Goal: Task Accomplishment & Management: Manage account settings

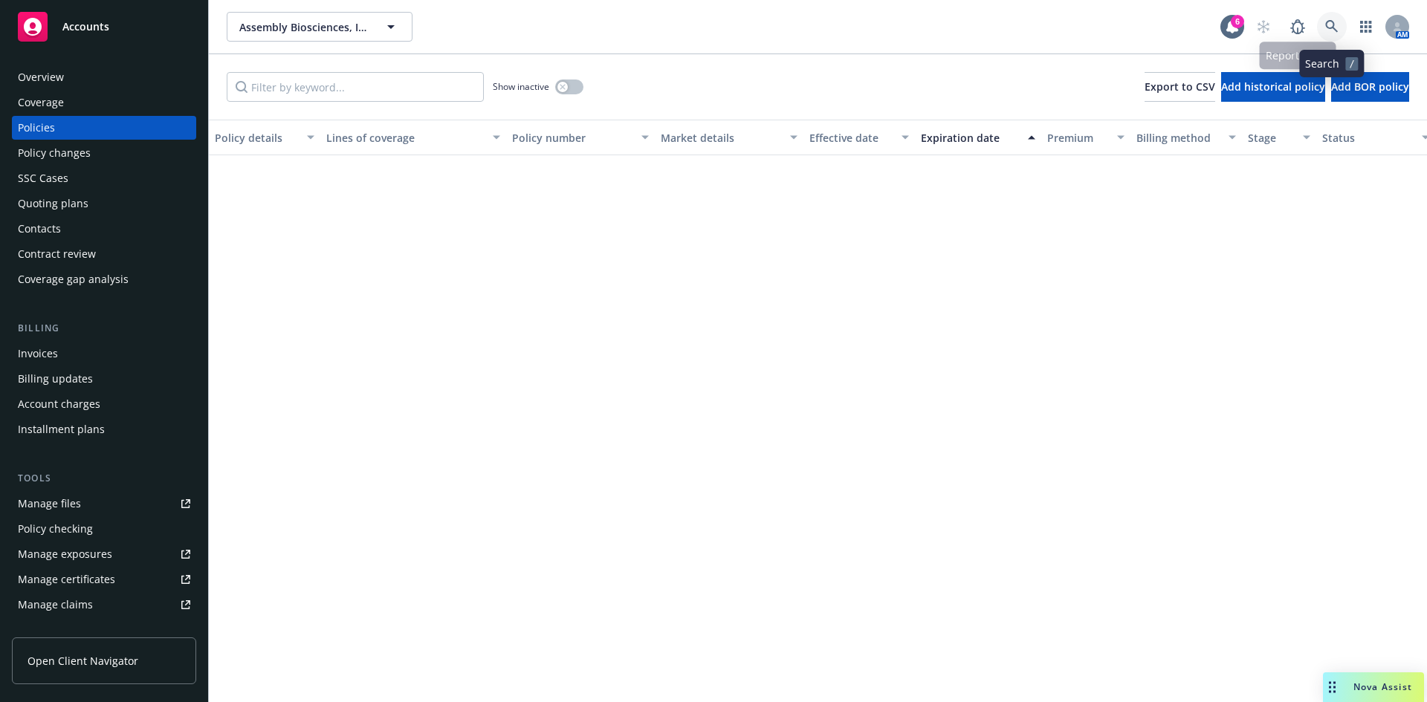
scroll to position [831, 0]
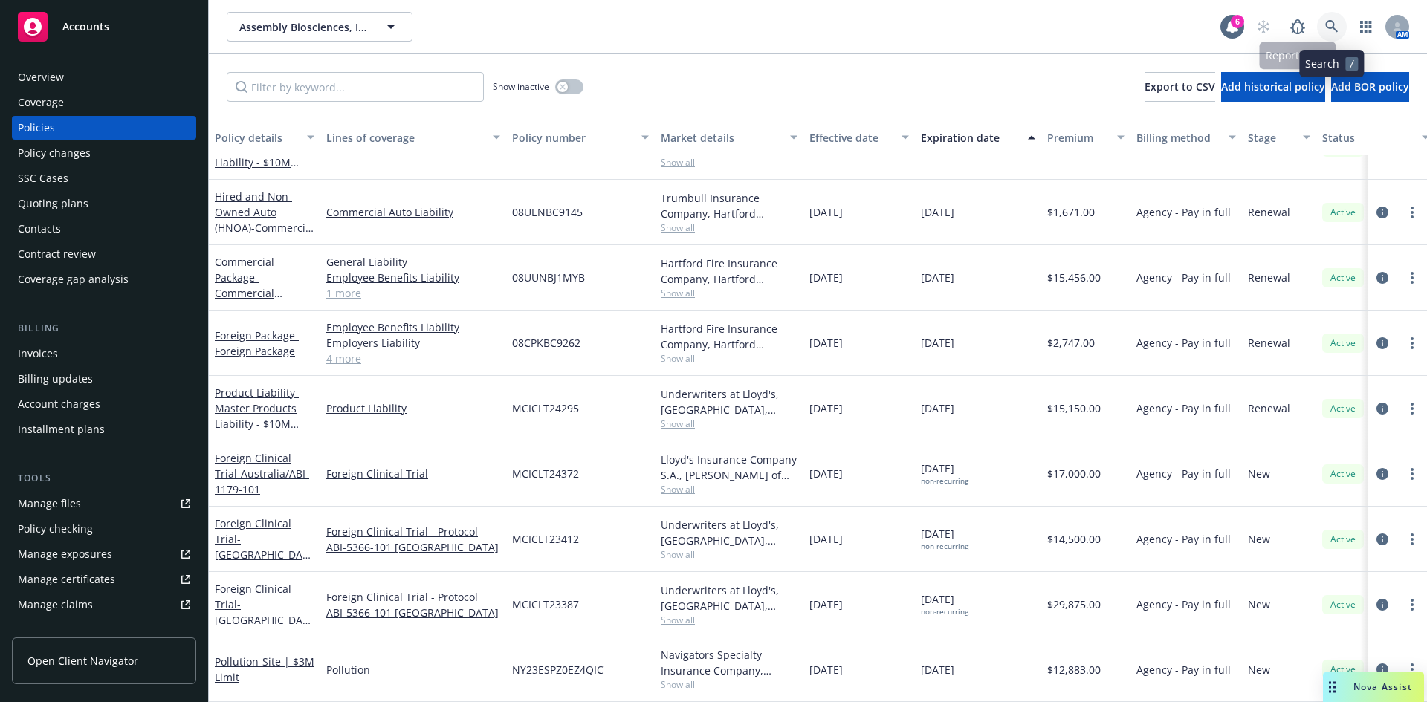
click at [1333, 20] on icon at bounding box center [1331, 26] width 13 height 13
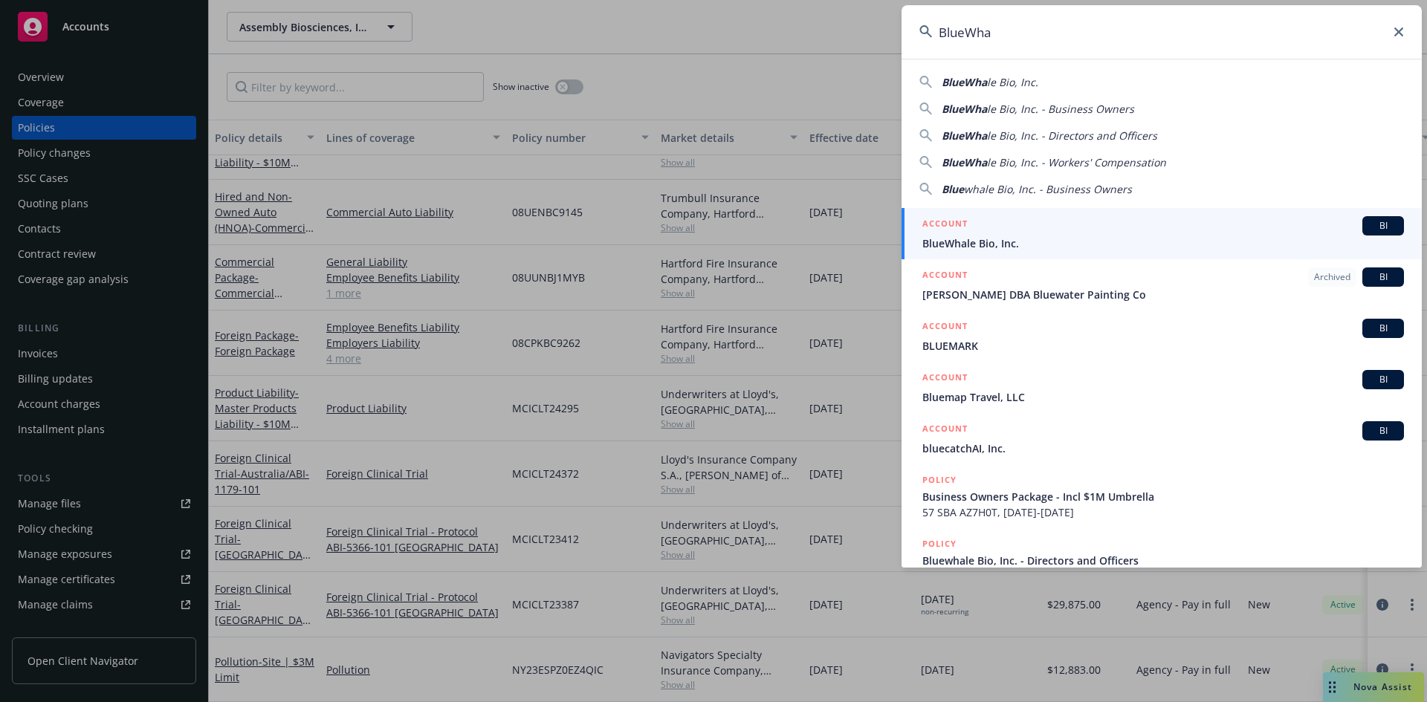
type input "BlueWha"
click at [1015, 236] on span "BlueWhale Bio, Inc." at bounding box center [1163, 244] width 482 height 16
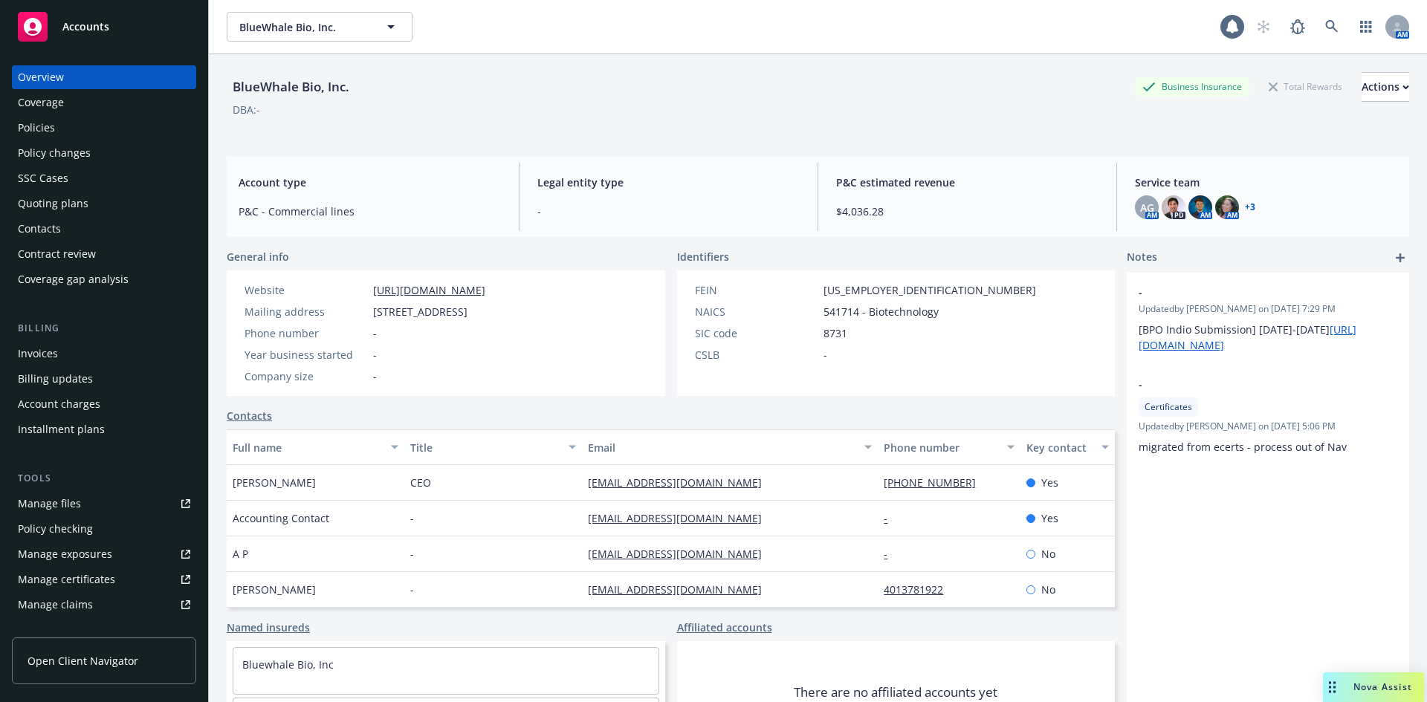
click at [45, 127] on div "Policies" at bounding box center [36, 128] width 37 height 24
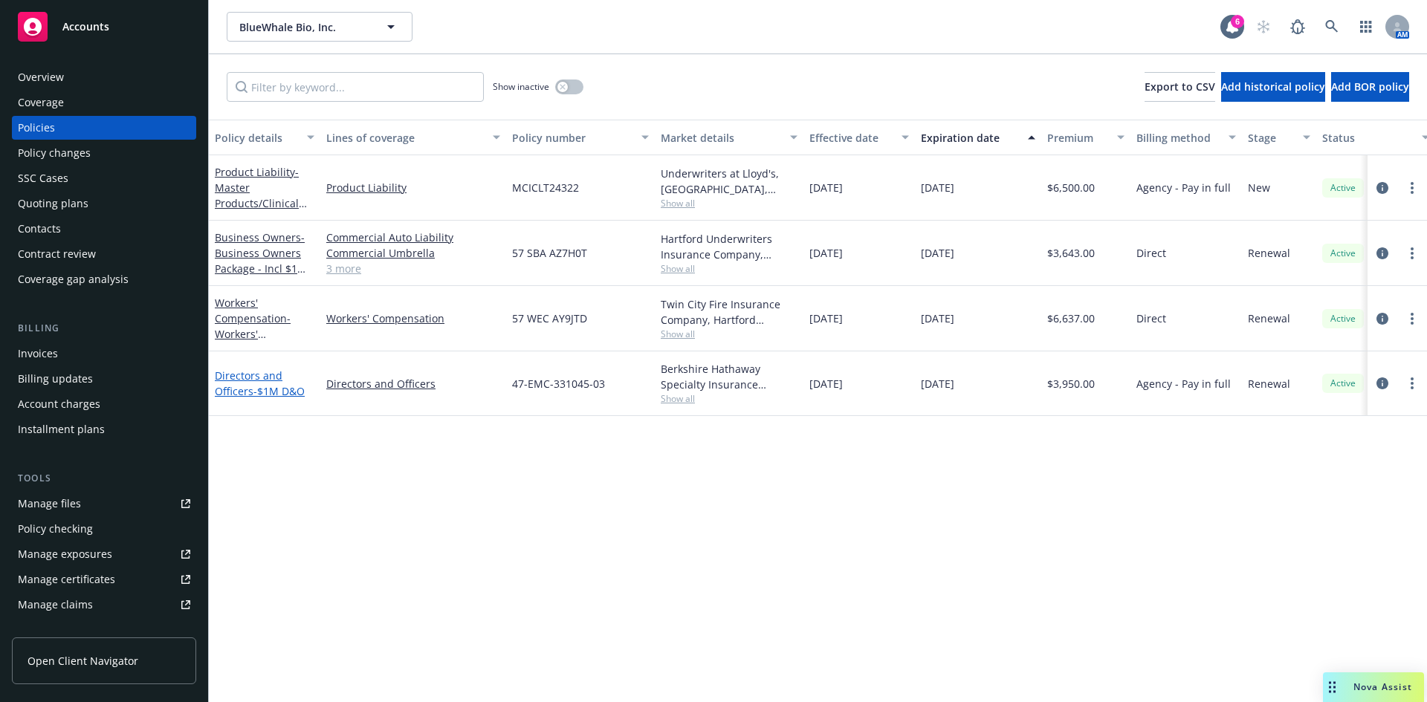
click at [254, 388] on span "- $1M D&O" at bounding box center [278, 391] width 51 height 14
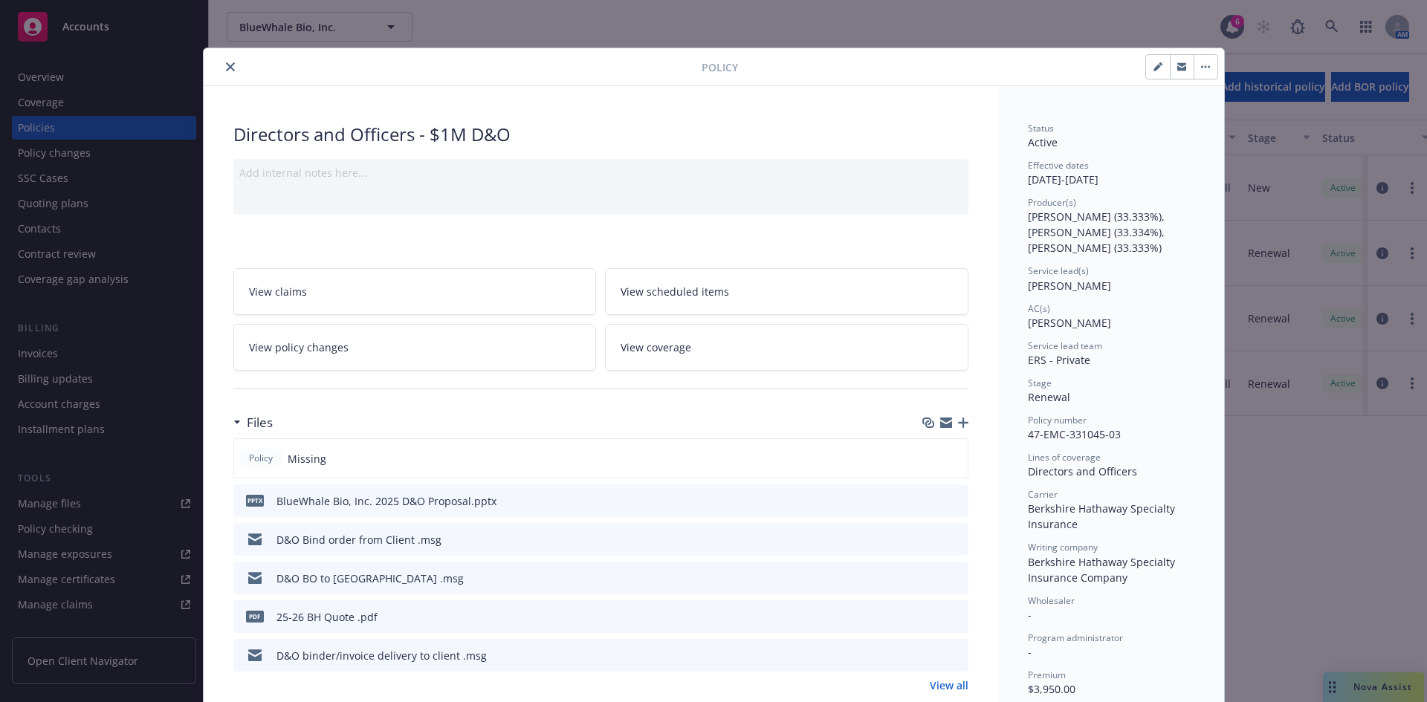
click at [958, 422] on icon "button" at bounding box center [963, 423] width 10 height 10
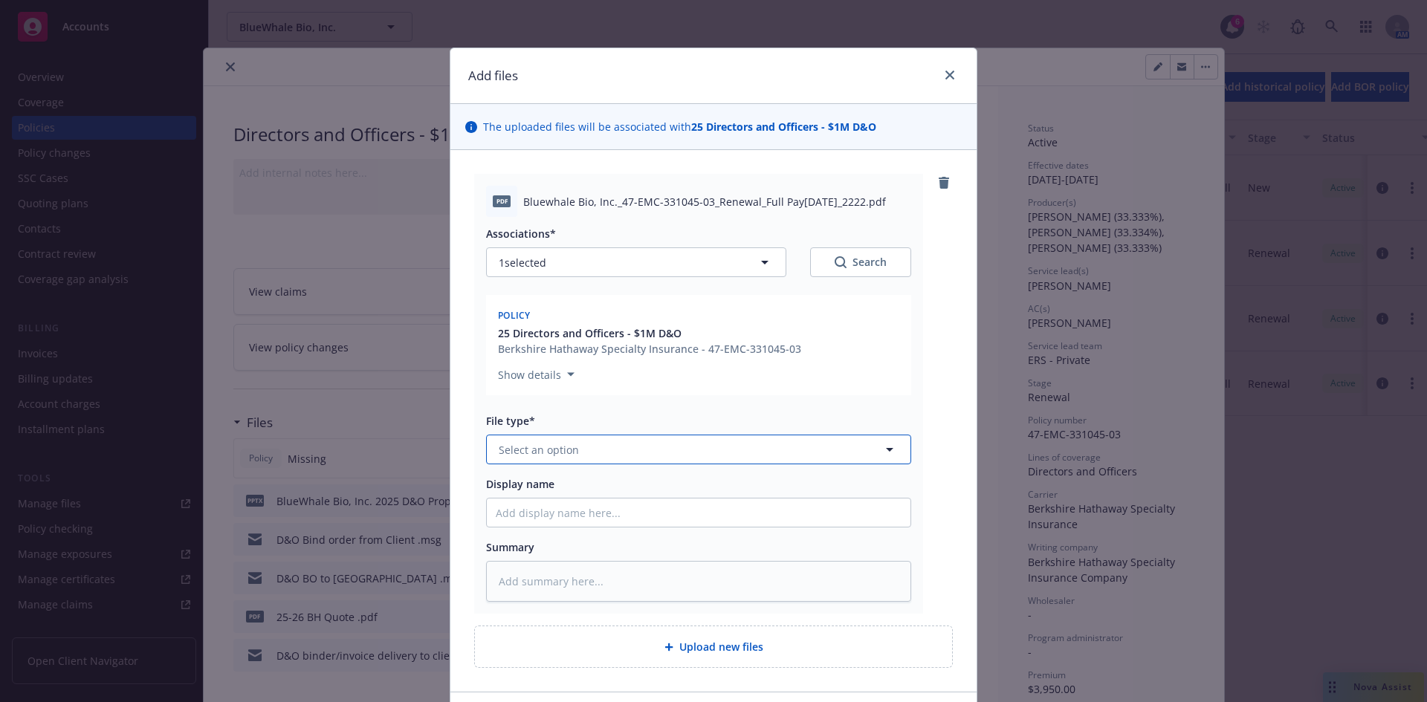
click at [548, 450] on span "Select an option" at bounding box center [539, 450] width 80 height 16
type input "inv"
click at [543, 529] on span "Invoice - Third Party" at bounding box center [553, 530] width 103 height 16
click at [528, 492] on div "Display name" at bounding box center [520, 484] width 68 height 16
click at [528, 499] on input "Display name" at bounding box center [699, 513] width 424 height 28
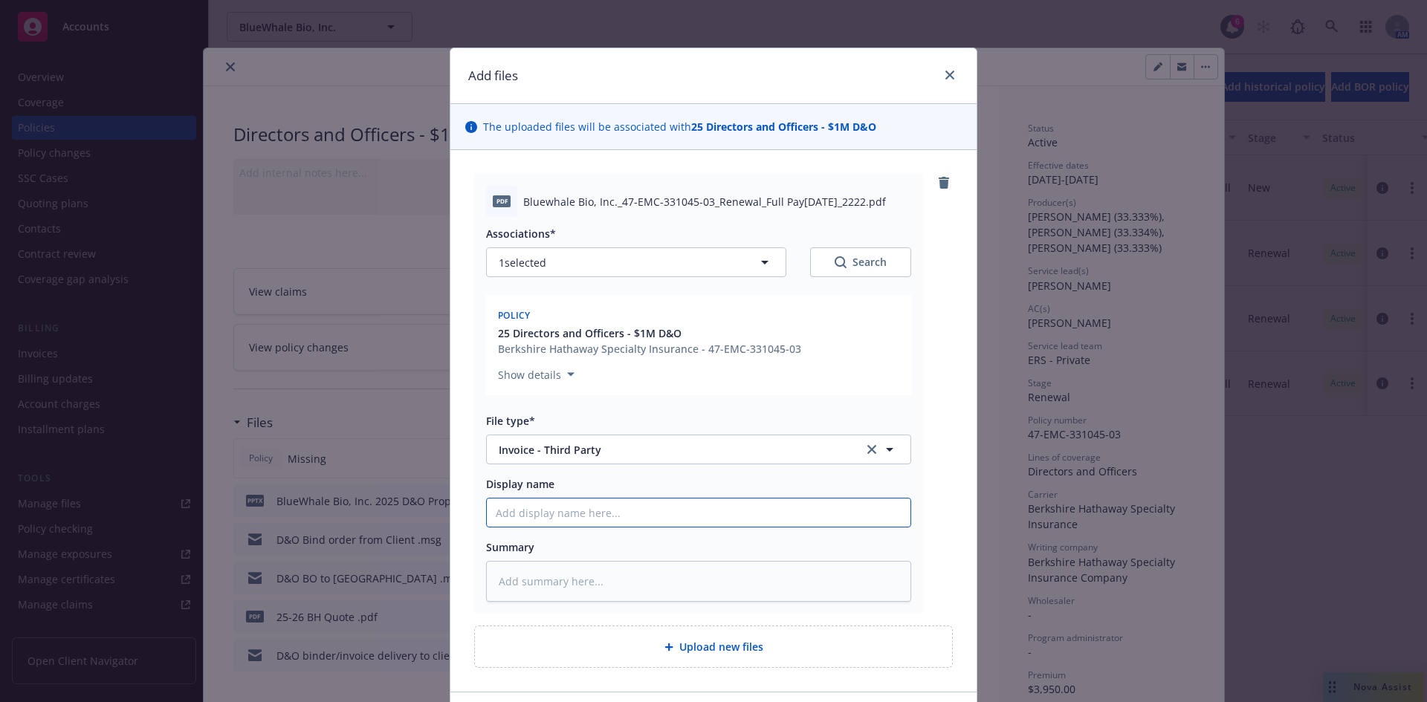
click at [530, 508] on input "Display name" at bounding box center [699, 513] width 424 height 28
click at [525, 519] on input "Display name" at bounding box center [699, 513] width 424 height 28
type textarea "x"
type input "I"
type textarea "x"
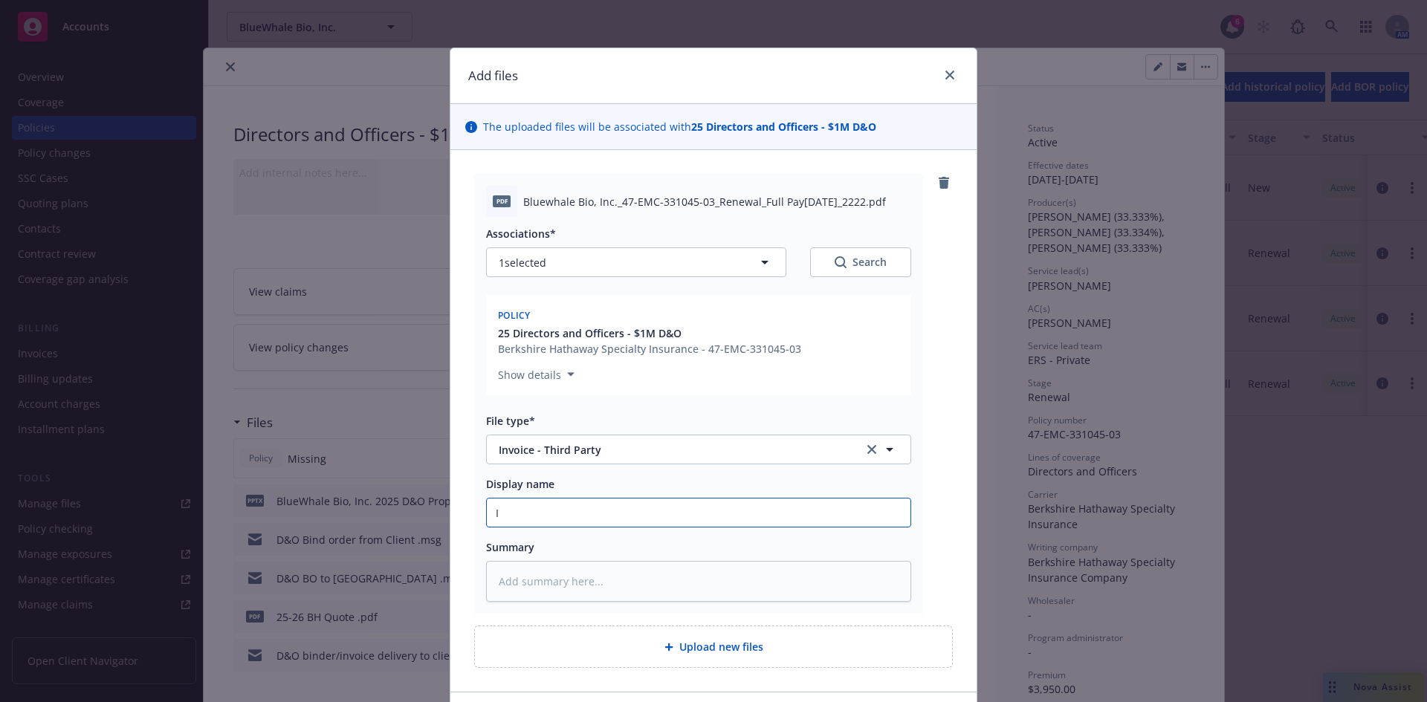
type input "In"
type textarea "x"
type input "I"
type textarea "x"
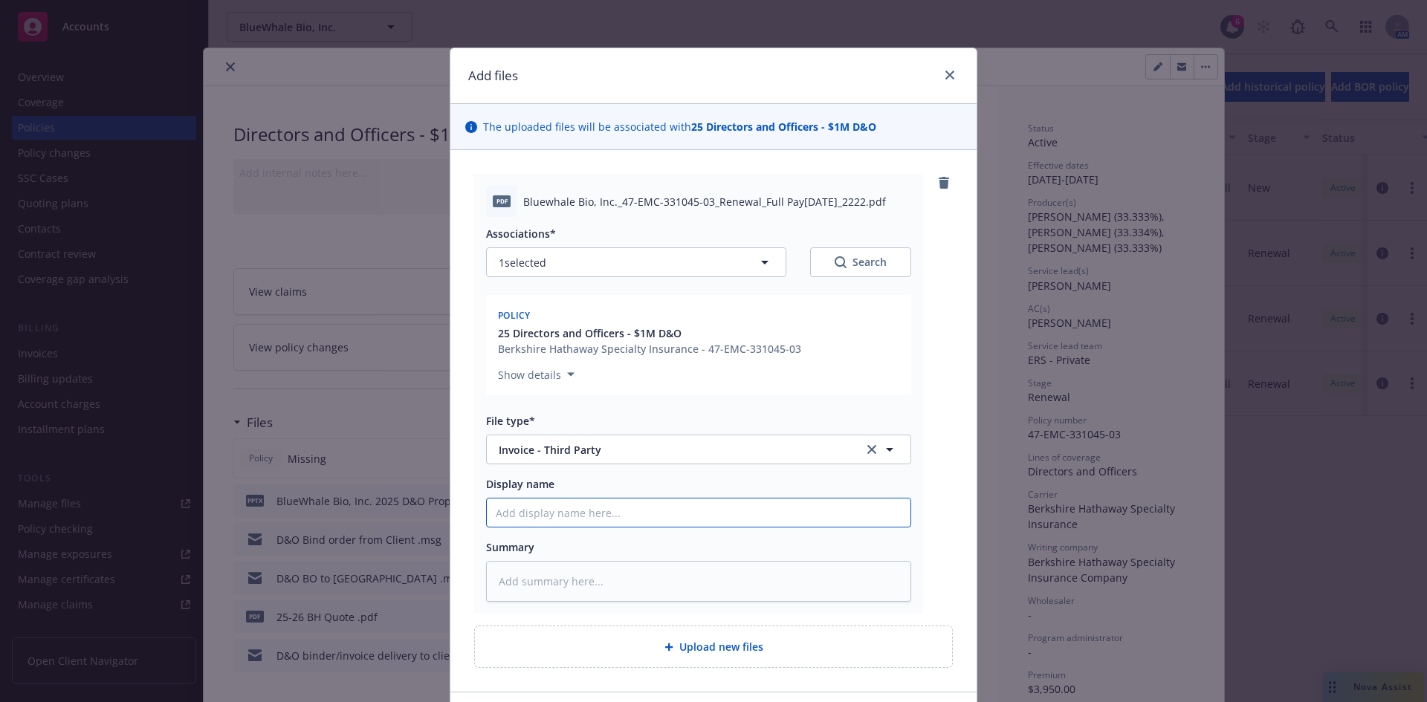
type input "B"
type textarea "x"
type input "BH"
type textarea "x"
type input "BH S"
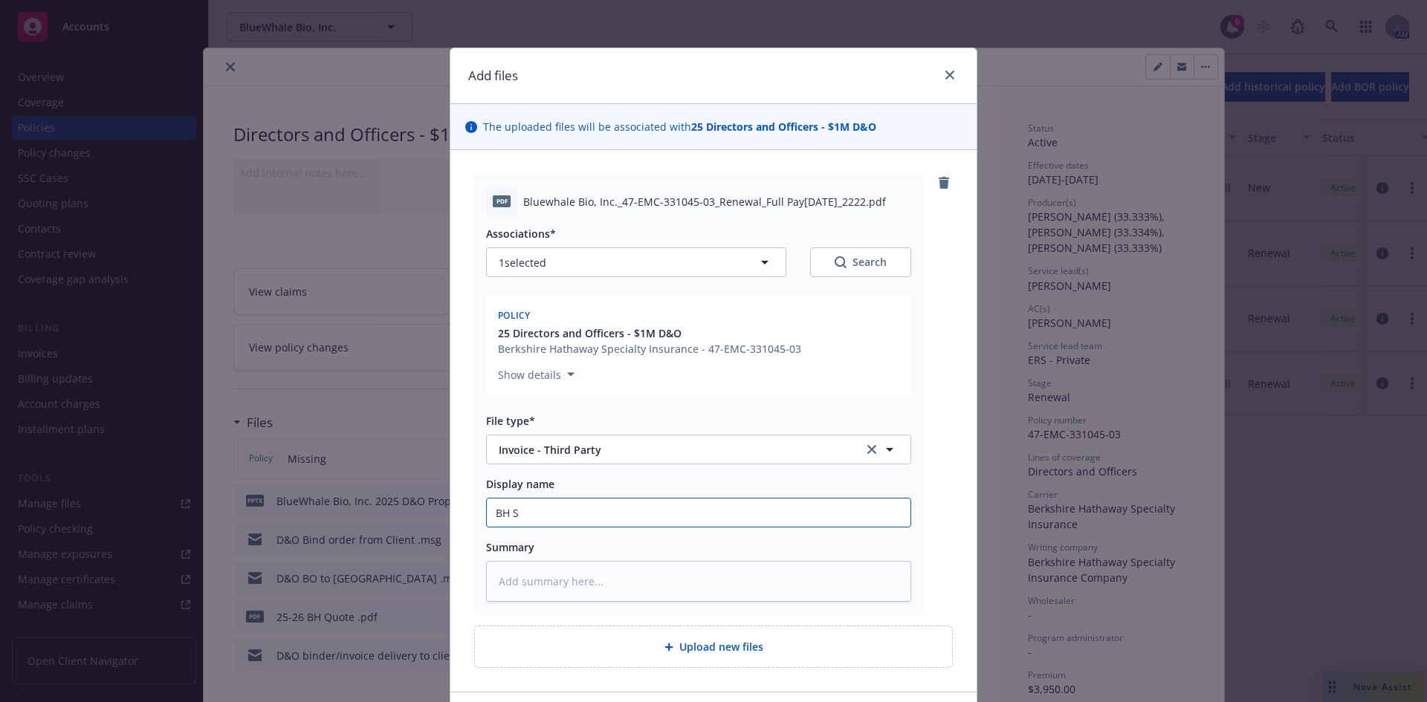
type textarea "x"
type input "BH"
type textarea "x"
type input "BH D"
type textarea "x"
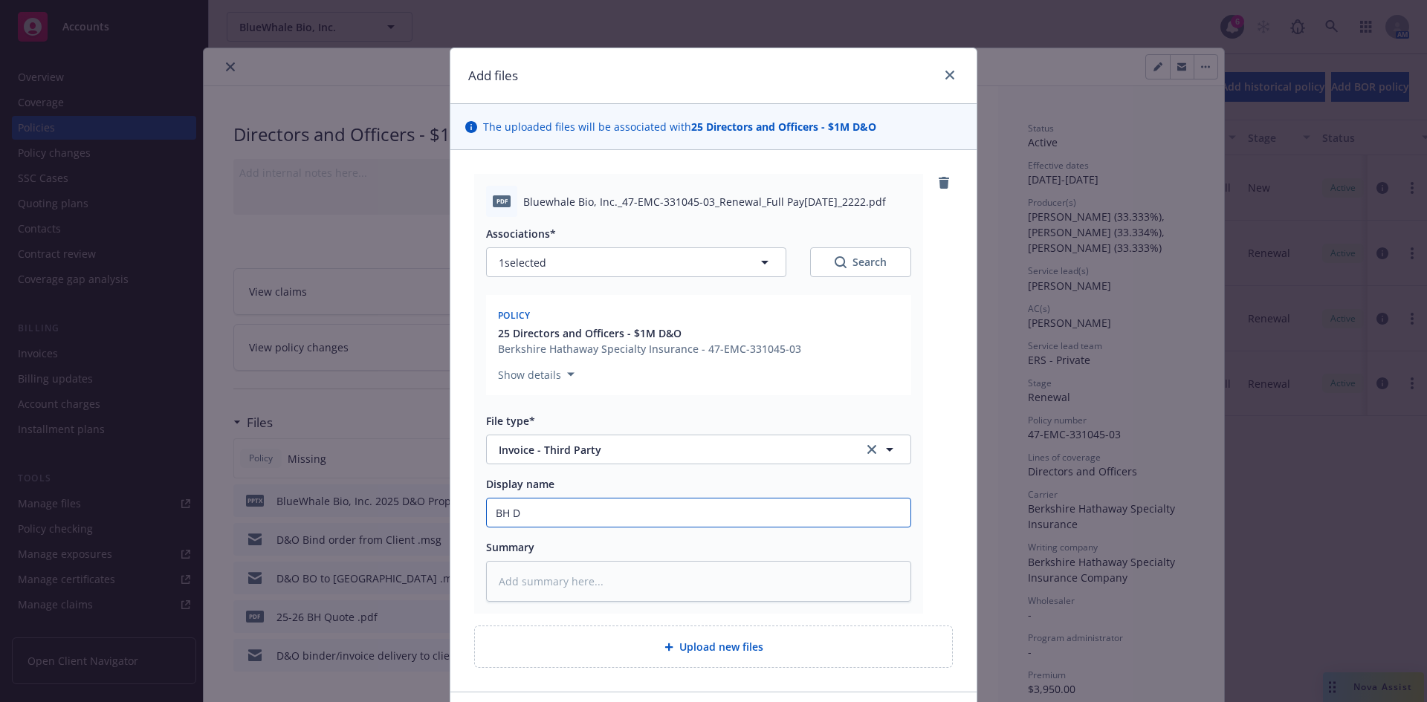
type input "BH D&"
type textarea "x"
type input "BH D&O"
type textarea "x"
type input "BH D&O"
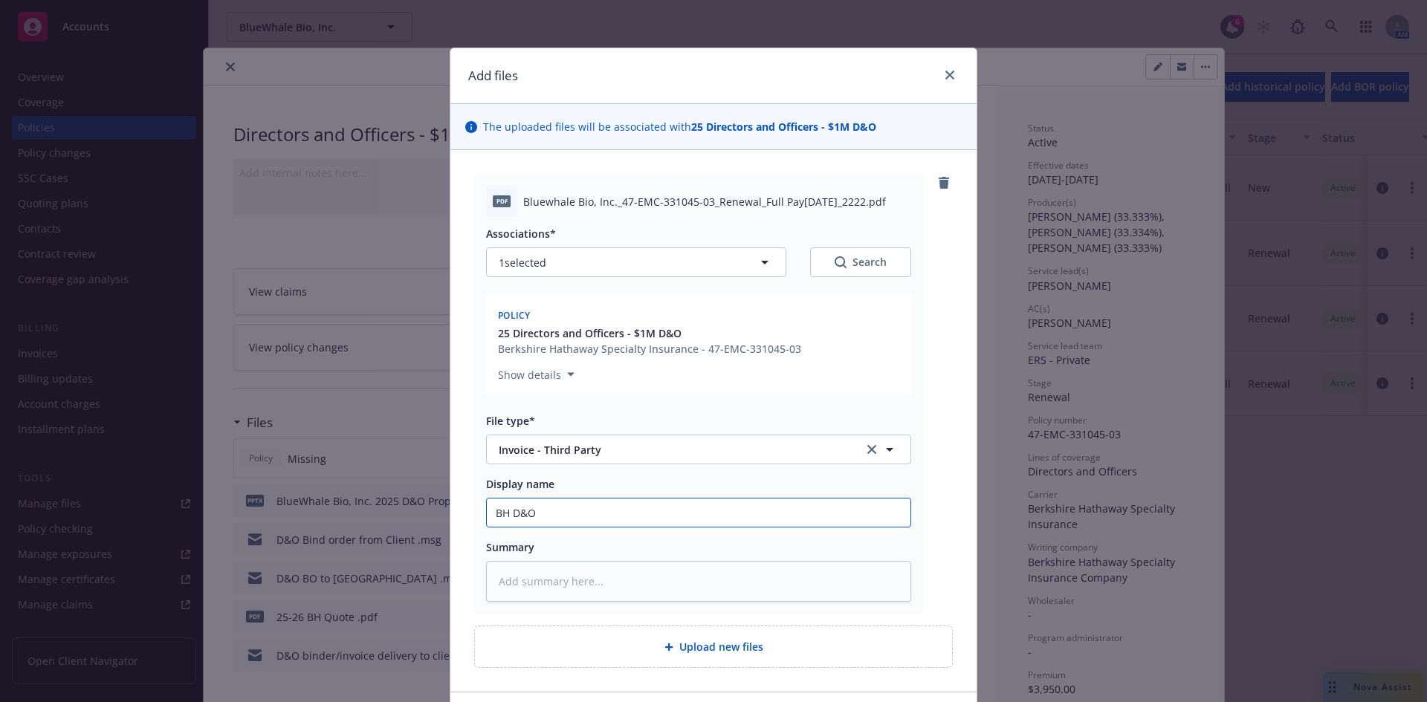
type textarea "x"
type input "BH D&O I"
type textarea "x"
type input "BH D&O In"
type textarea "x"
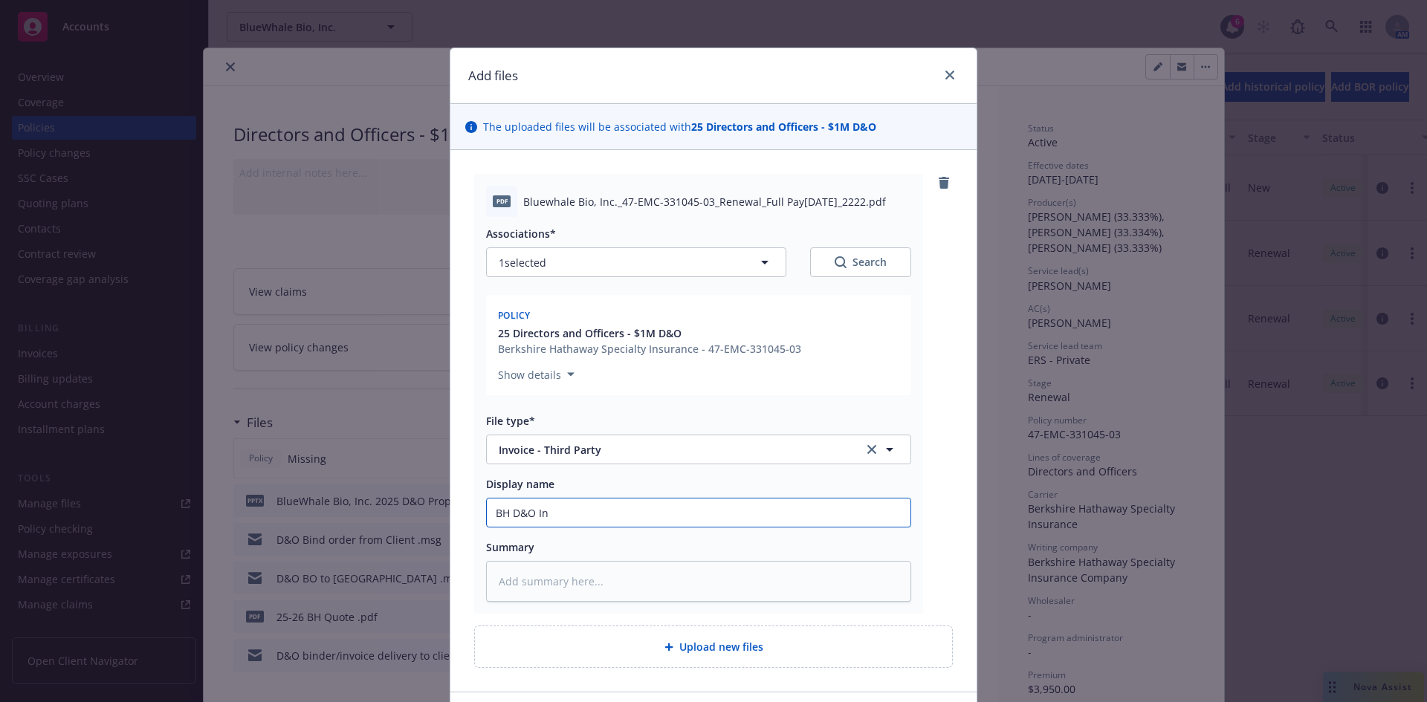
type input "BH D&O Inv"
type textarea "x"
type input "BH D&O Invoc"
type textarea "x"
type input "BH D&O Invoci"
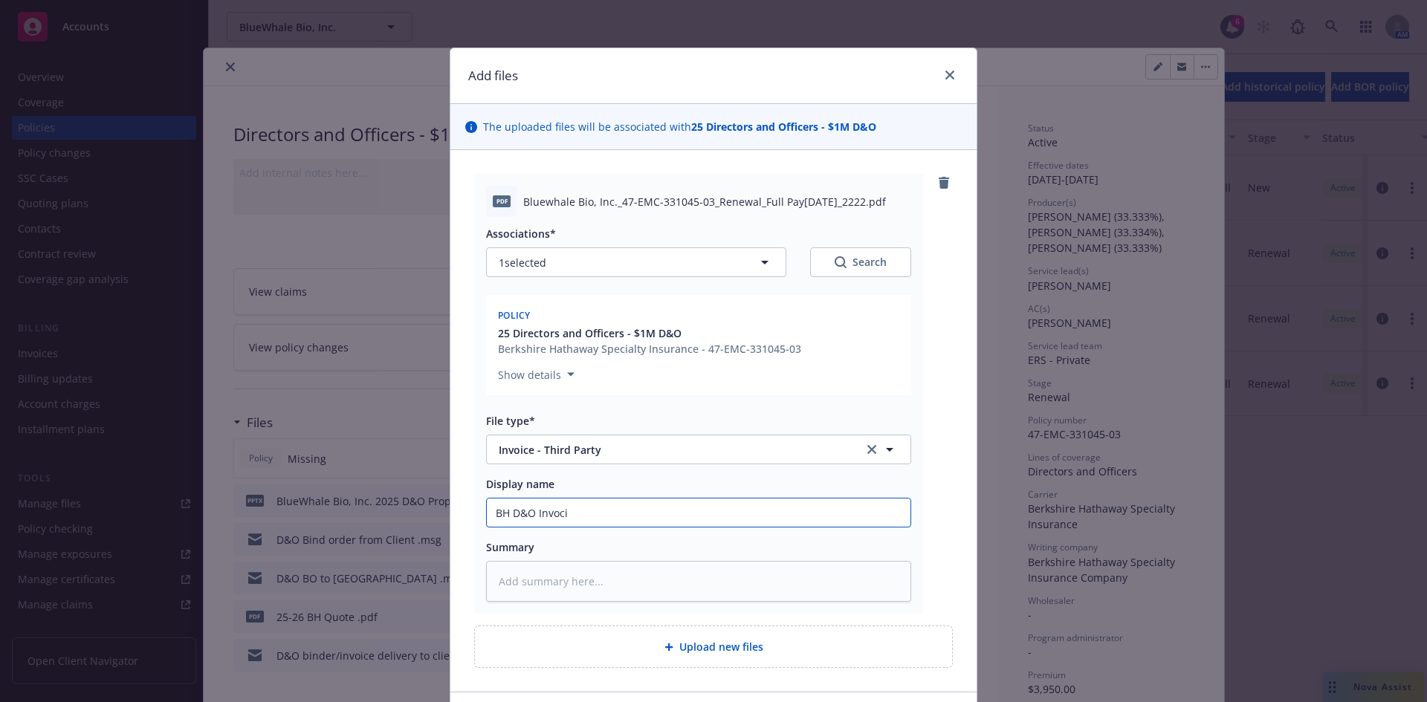
type textarea "x"
type input "BH D&O Invocie"
type textarea "x"
type input "BH D&O Invocie"
type textarea "x"
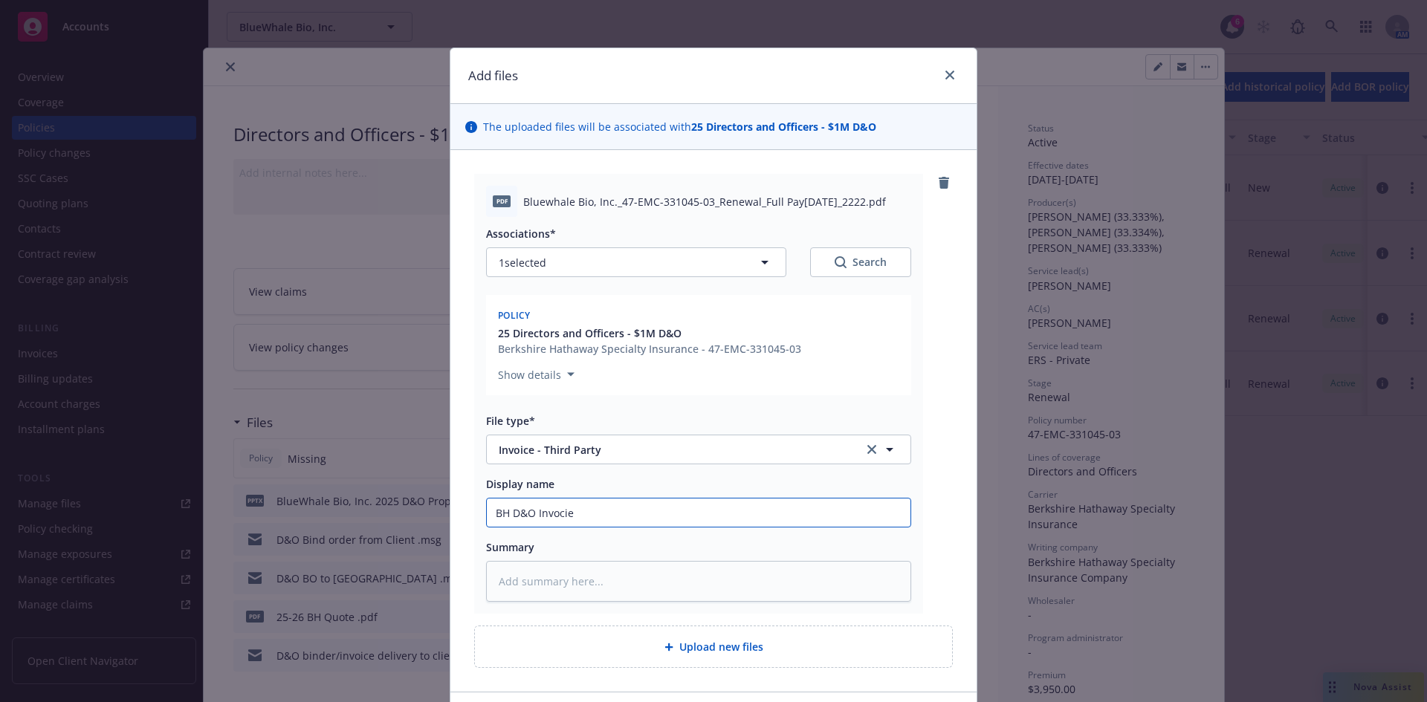
type input "BH D&O Invoci"
type textarea "x"
type input "BH D&O Invoc"
type textarea "x"
type input "BH D&O Invo"
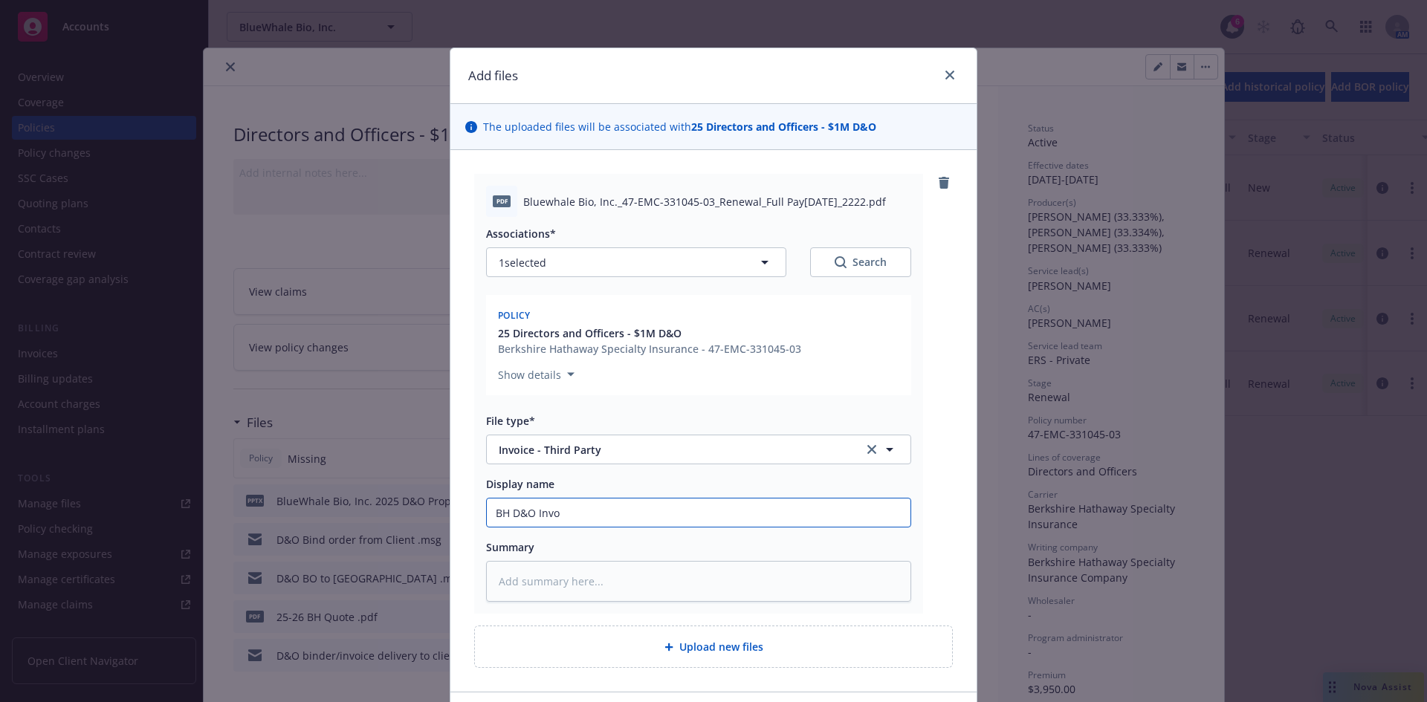
type textarea "x"
type input "BH D&O Invoi"
type textarea "x"
type input "BH D&O Invoic"
type textarea "x"
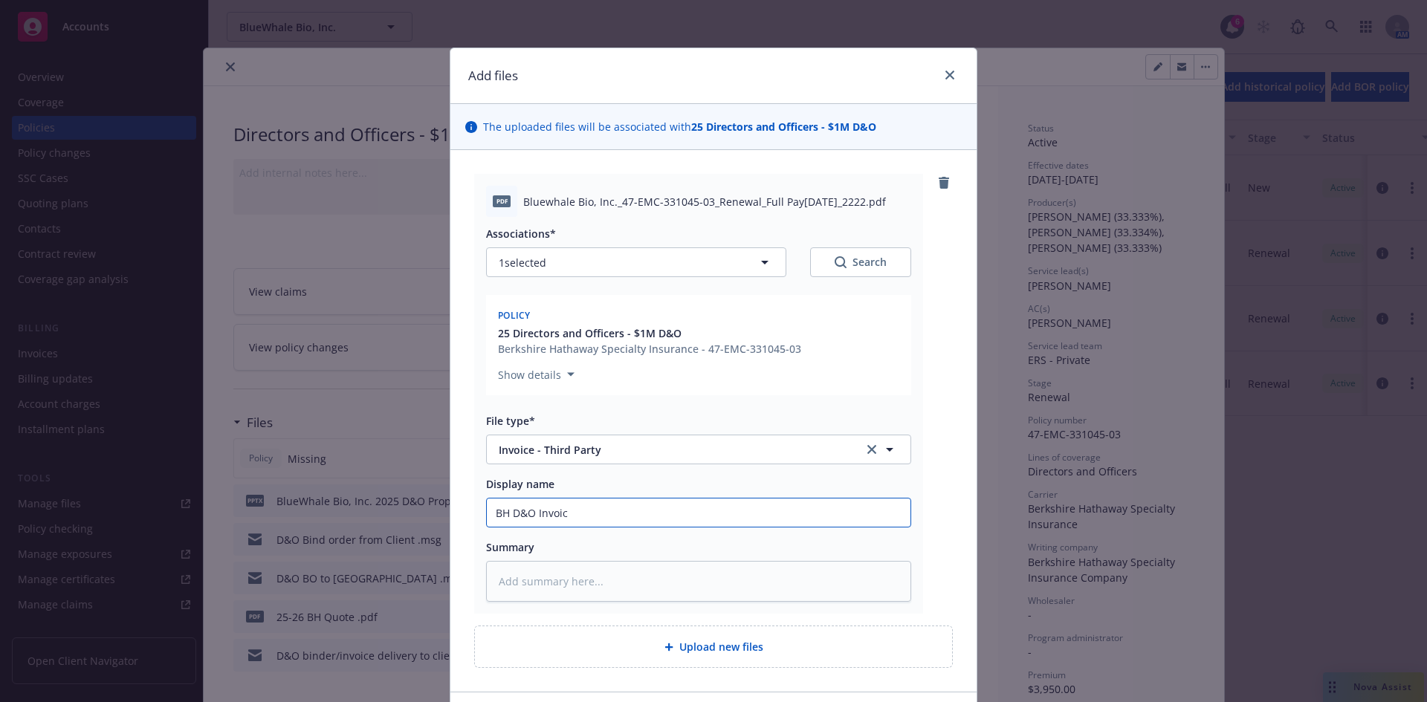
type input "BH D&O Invoice"
type textarea "x"
type input "BH D&O Invoice"
type textarea "x"
type input "BH D&O Invoice 2"
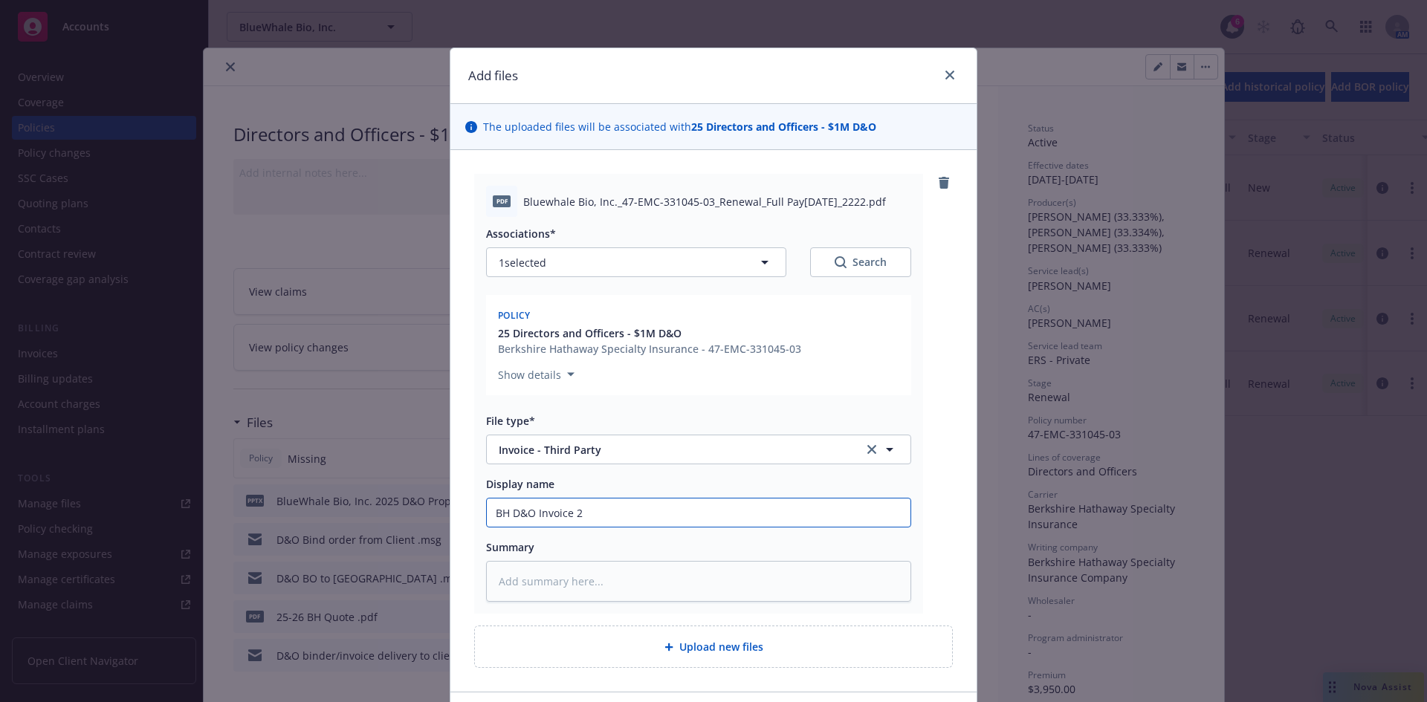
type textarea "x"
type input "BH D&O Invoice 25"
type textarea "x"
type input "BH D&O Invoice 25-"
type textarea "x"
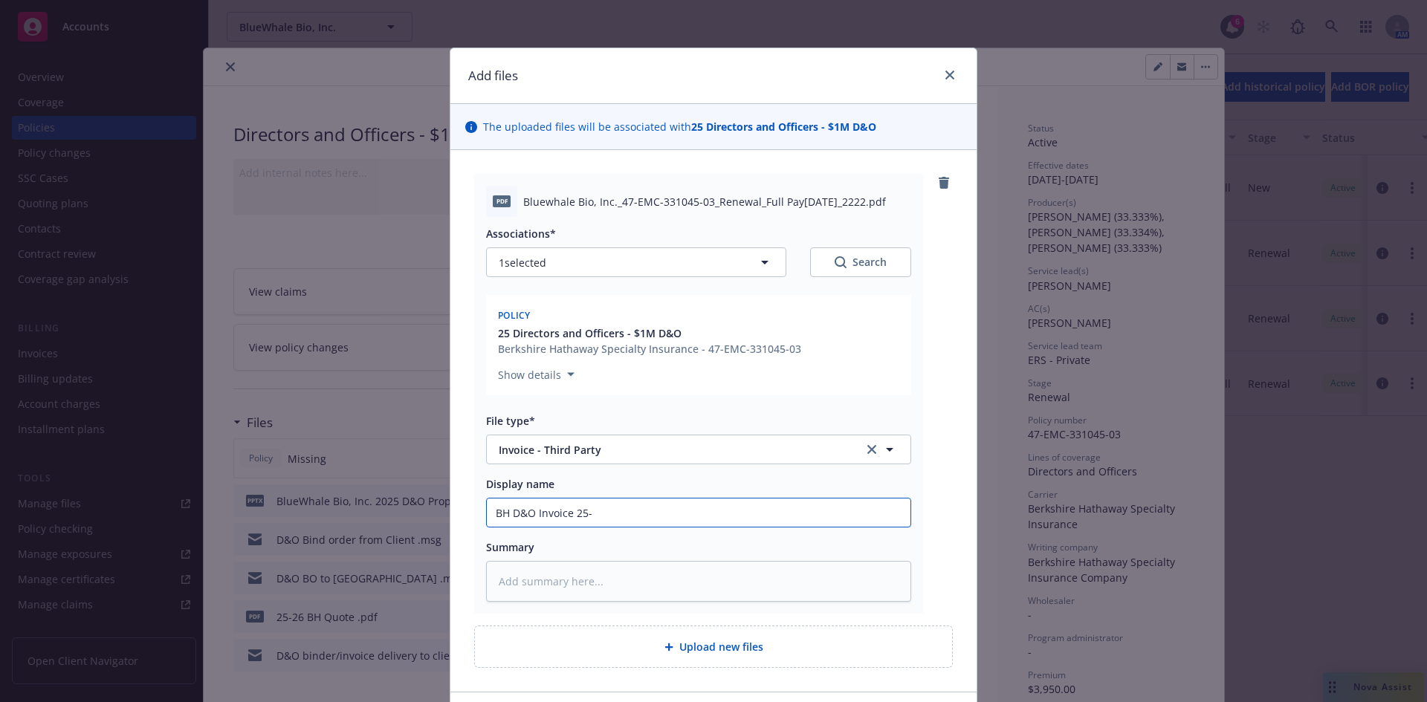
type input "BH D&O Invoice 25-2"
type textarea "x"
type input "BH D&O Invoice 25-26"
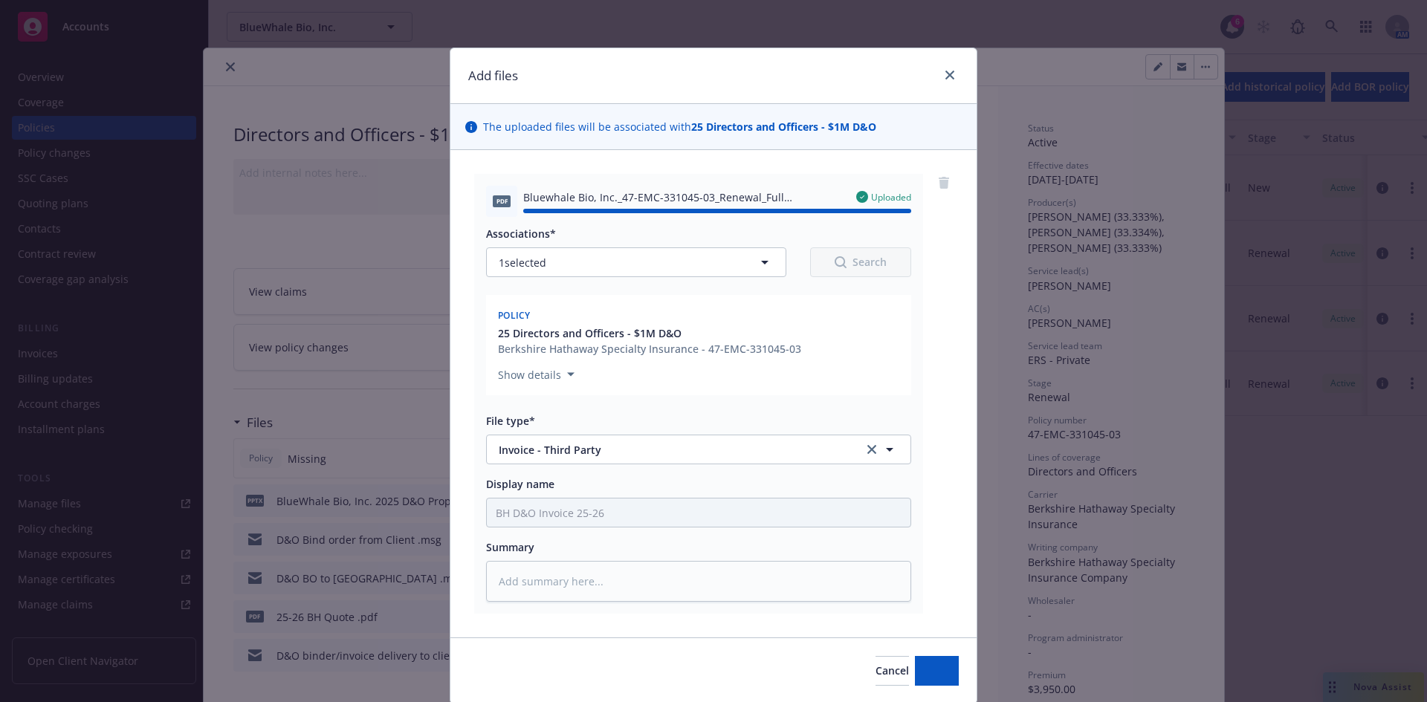
type textarea "x"
